Goal: Check status: Check status

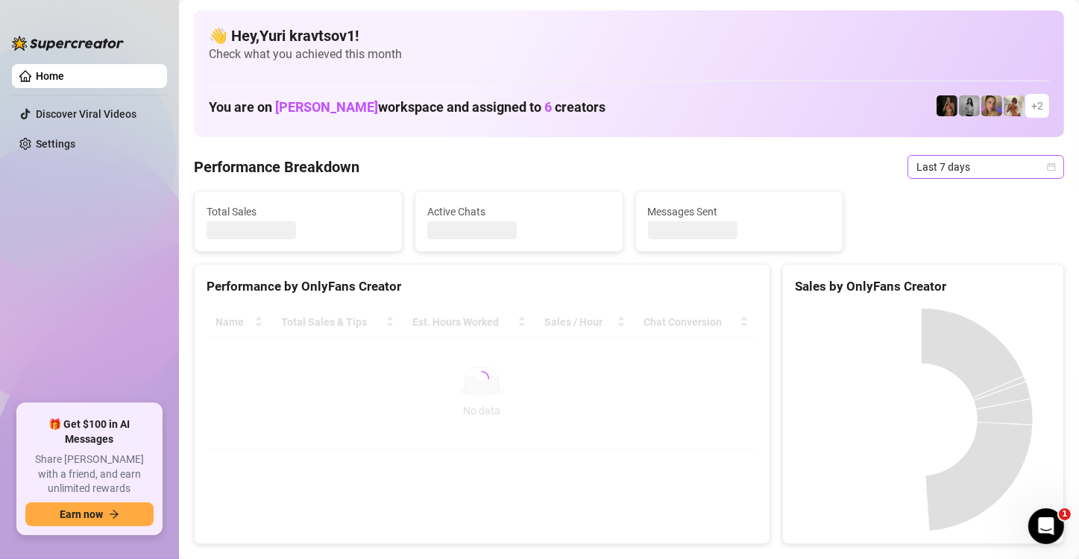
click at [1000, 178] on span "Last 7 days" at bounding box center [986, 167] width 139 height 22
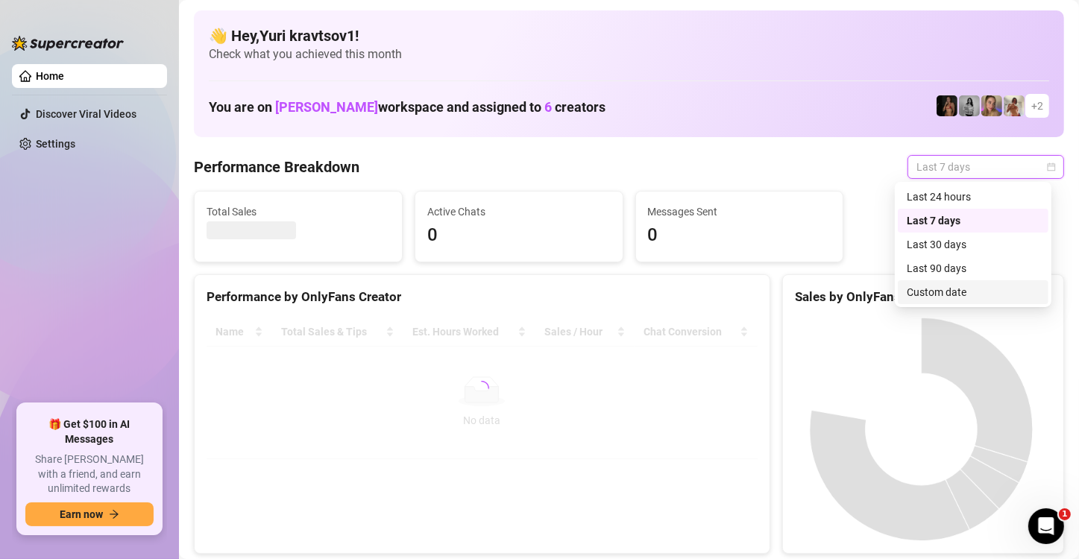
click at [953, 285] on div "Custom date" at bounding box center [973, 292] width 133 height 16
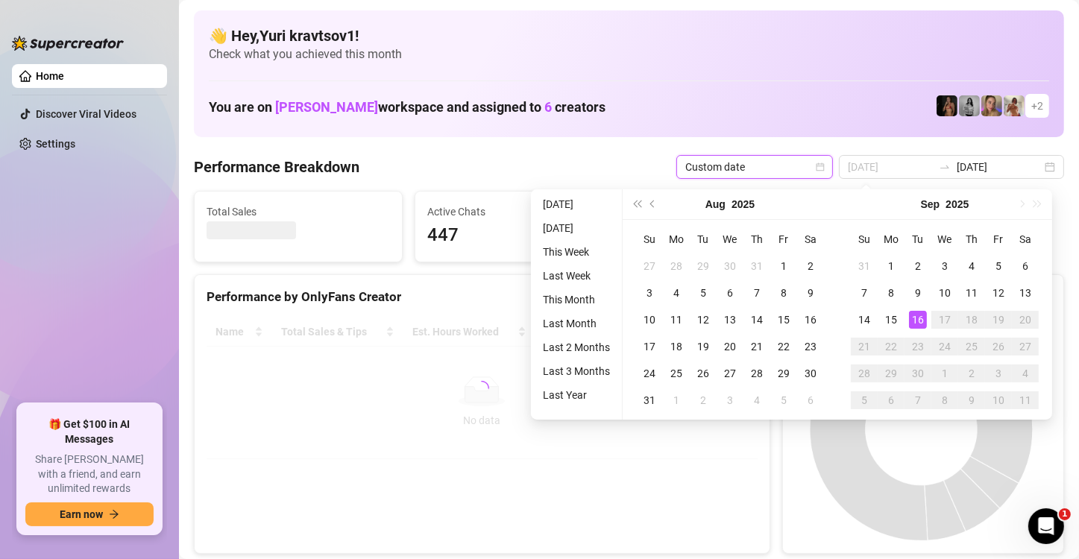
click at [914, 319] on div "16" at bounding box center [918, 320] width 18 height 18
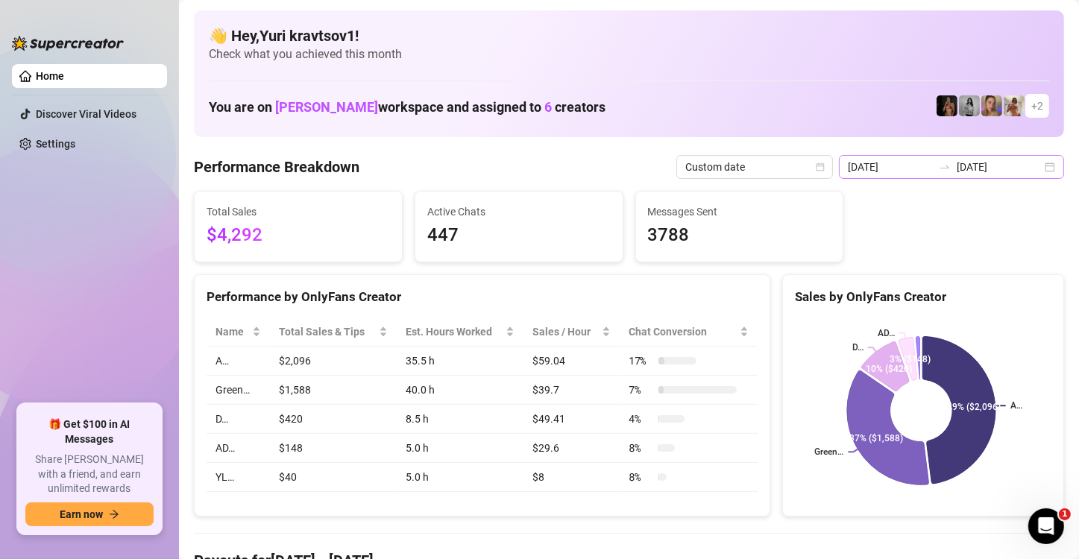
click at [1041, 160] on div "[DATE] [DATE]" at bounding box center [951, 167] width 225 height 24
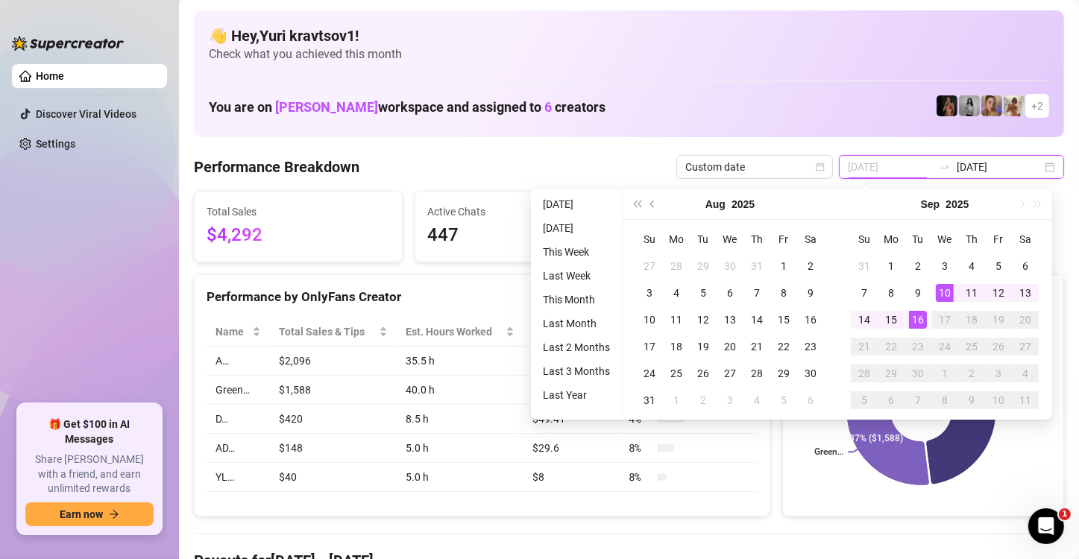
type input "[DATE]"
click at [915, 327] on div "16" at bounding box center [918, 320] width 18 height 18
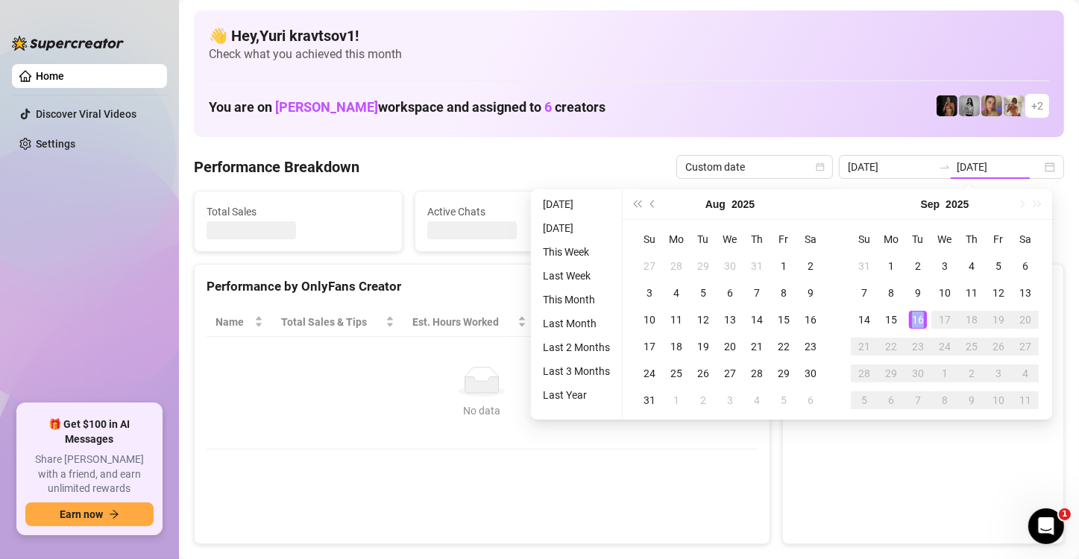
type input "[DATE]"
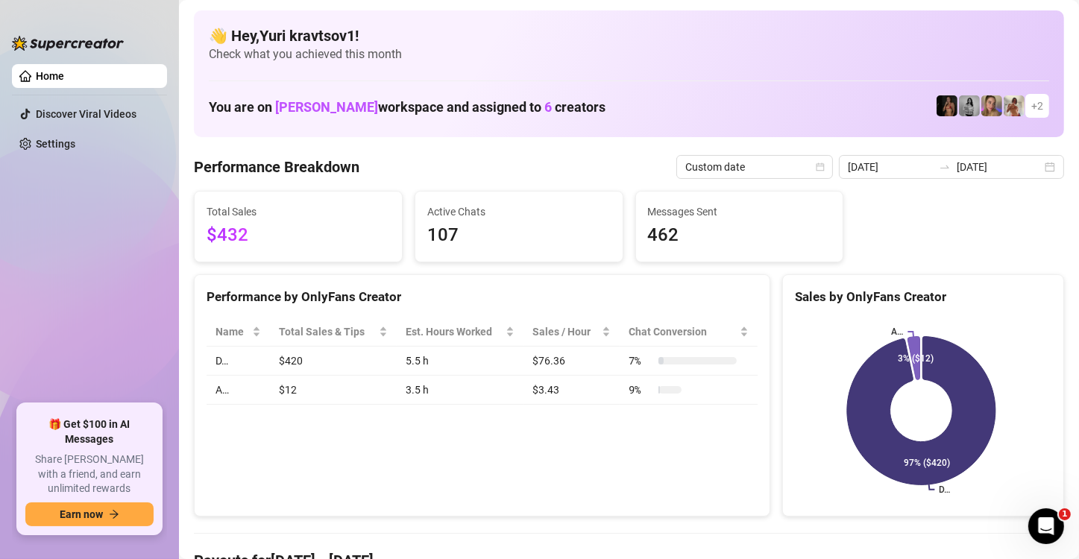
click at [221, 360] on td "D…" at bounding box center [238, 361] width 63 height 29
click at [270, 391] on td "$12" at bounding box center [333, 390] width 126 height 29
